Goal: Navigation & Orientation: Find specific page/section

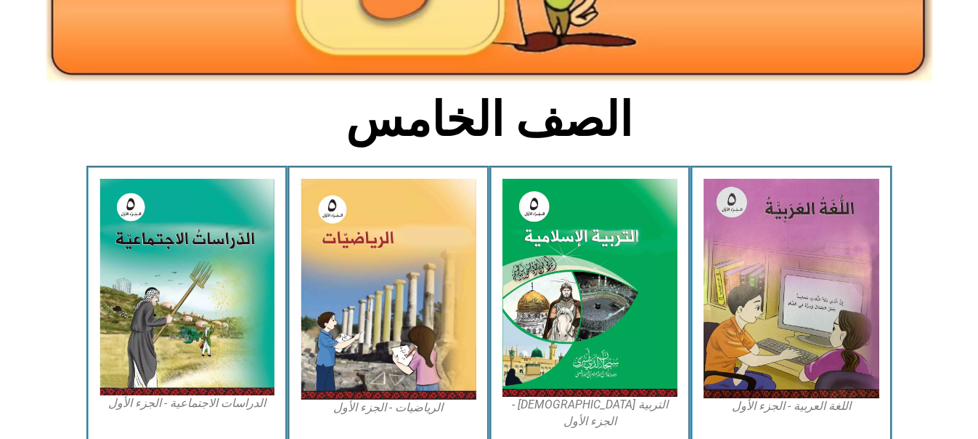
click at [977, 431] on html "الصفحة الرئيسية الصف الأول الصف الثاني الصف الثالث الصف الرابع الصف الخامس الصف…" at bounding box center [489, 375] width 978 height 1329
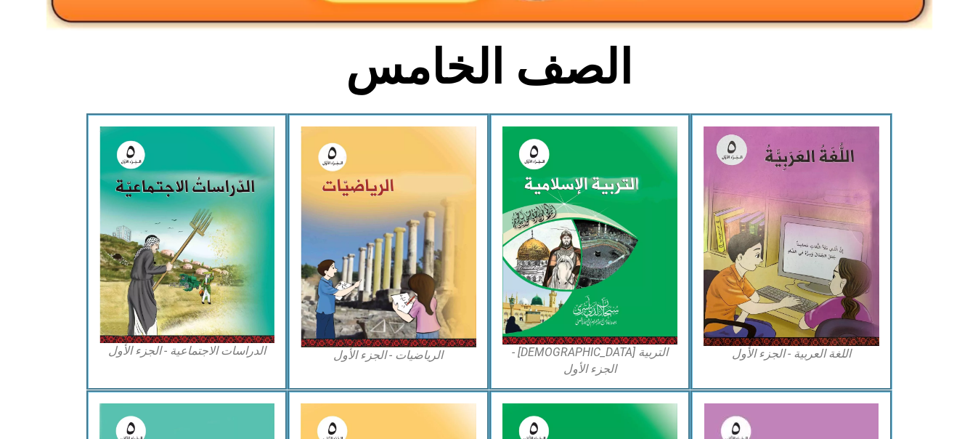
scroll to position [349, 0]
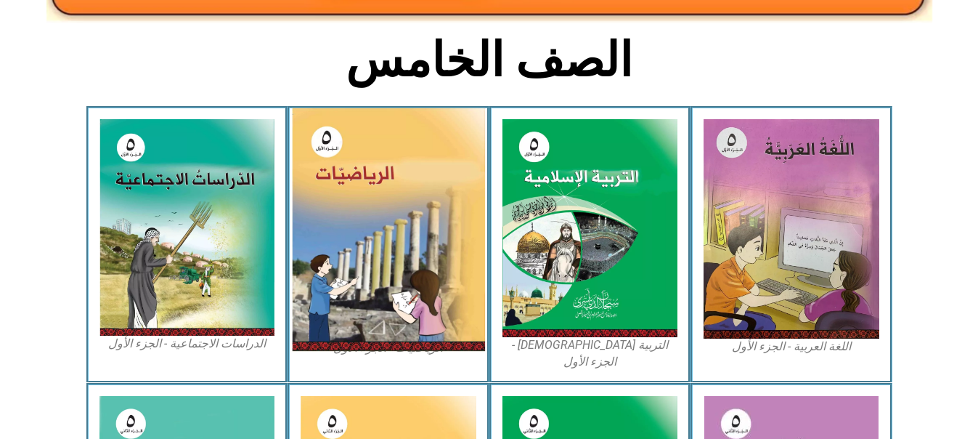
click at [407, 272] on img at bounding box center [388, 229] width 193 height 243
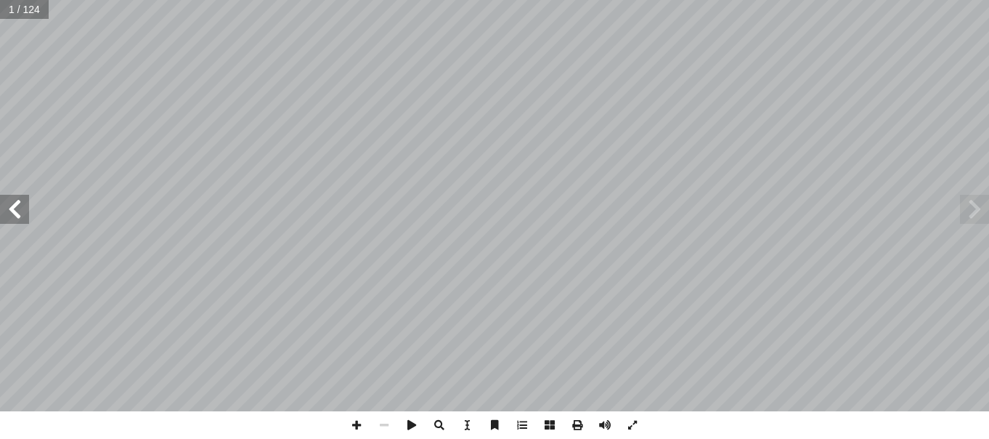
click at [13, 216] on span at bounding box center [14, 209] width 29 height 29
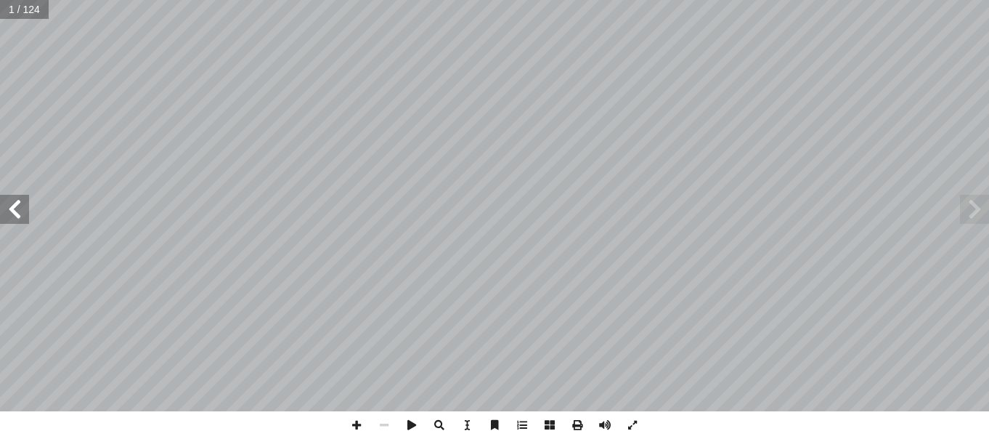
click at [13, 216] on span at bounding box center [14, 209] width 29 height 29
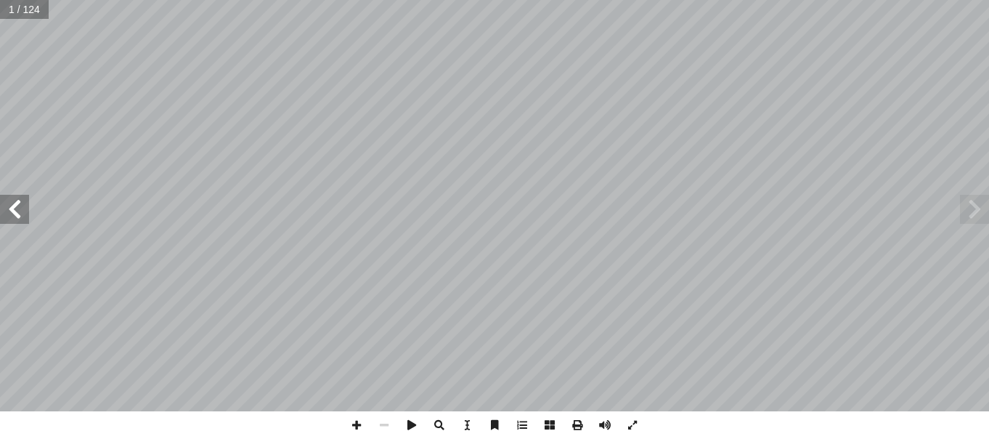
click at [13, 216] on span at bounding box center [14, 209] width 29 height 29
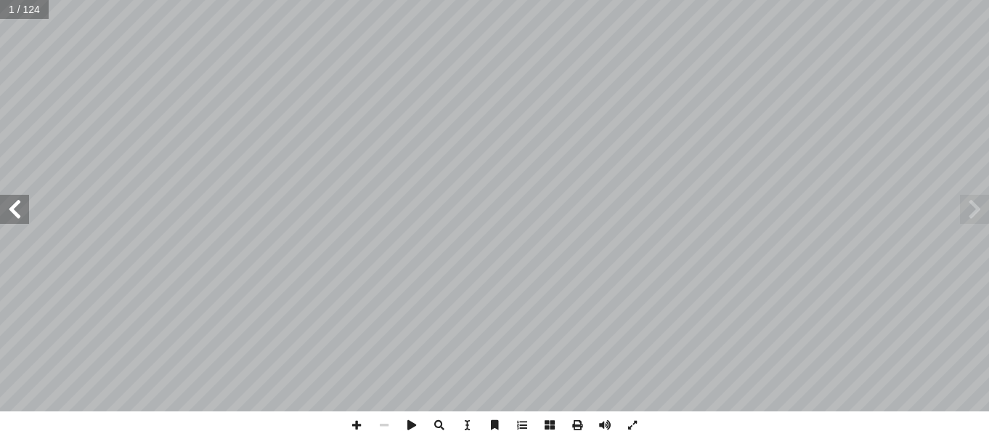
click at [13, 216] on span at bounding box center [14, 209] width 29 height 29
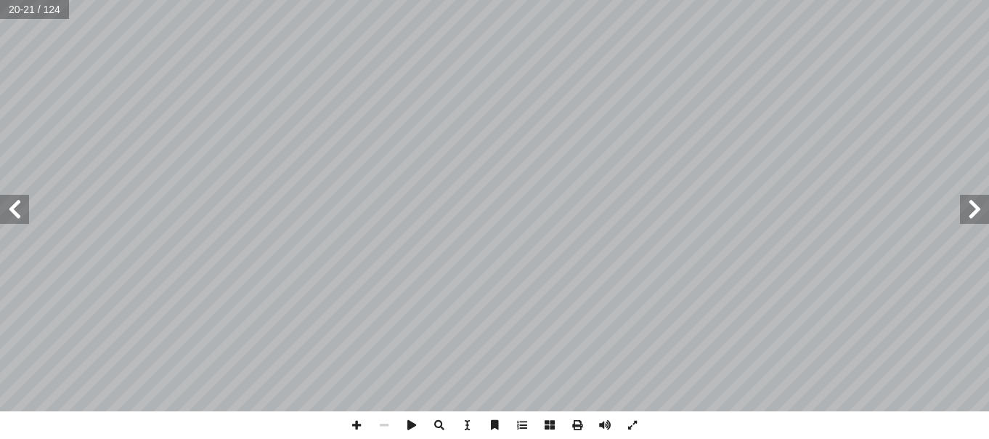
click at [13, 216] on span at bounding box center [14, 209] width 29 height 29
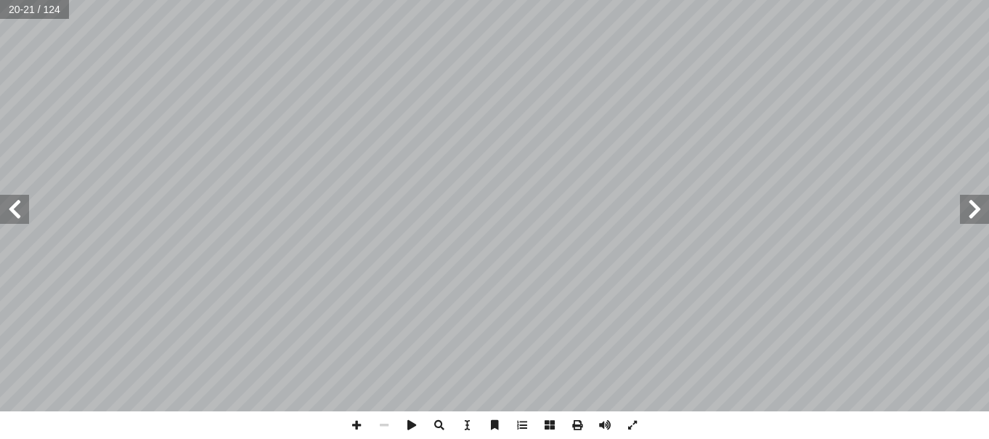
click at [13, 216] on span at bounding box center [14, 209] width 29 height 29
click at [626, 424] on span at bounding box center [633, 425] width 28 height 28
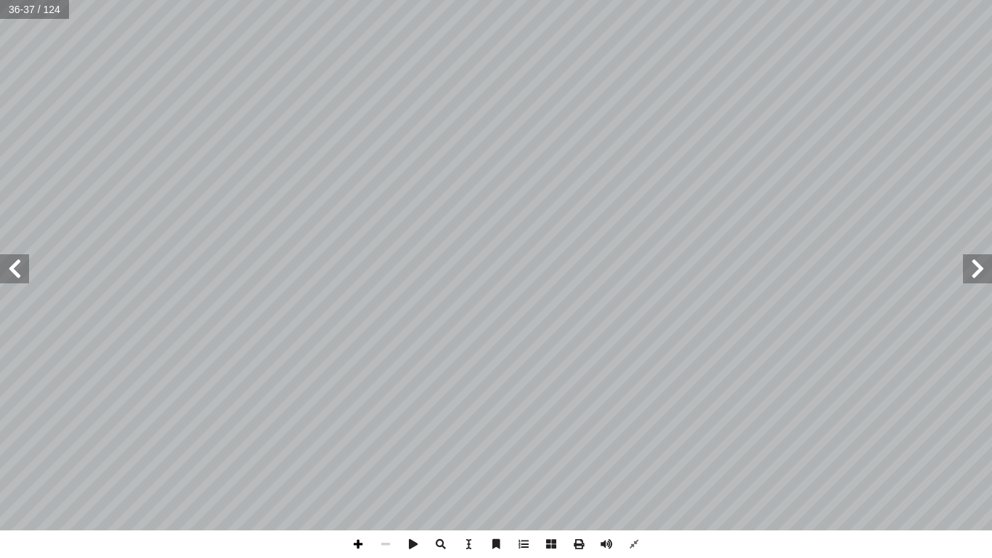
click at [362, 438] on span at bounding box center [358, 544] width 28 height 28
